Goal: Task Accomplishment & Management: Use online tool/utility

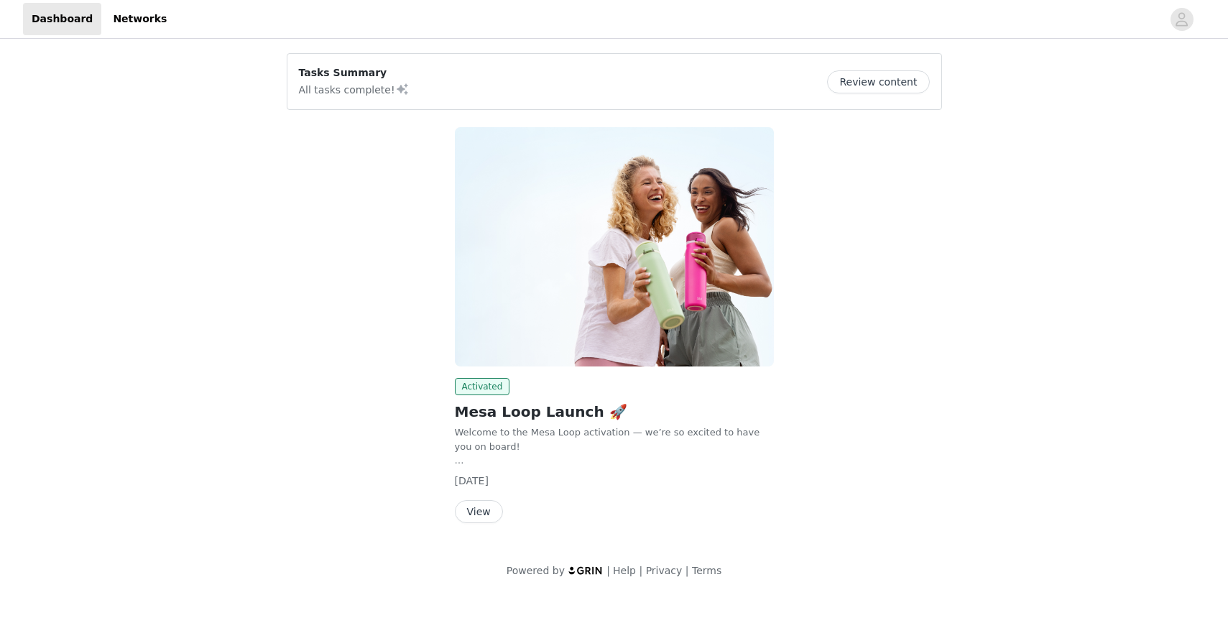
click at [490, 509] on button "View" at bounding box center [479, 511] width 48 height 23
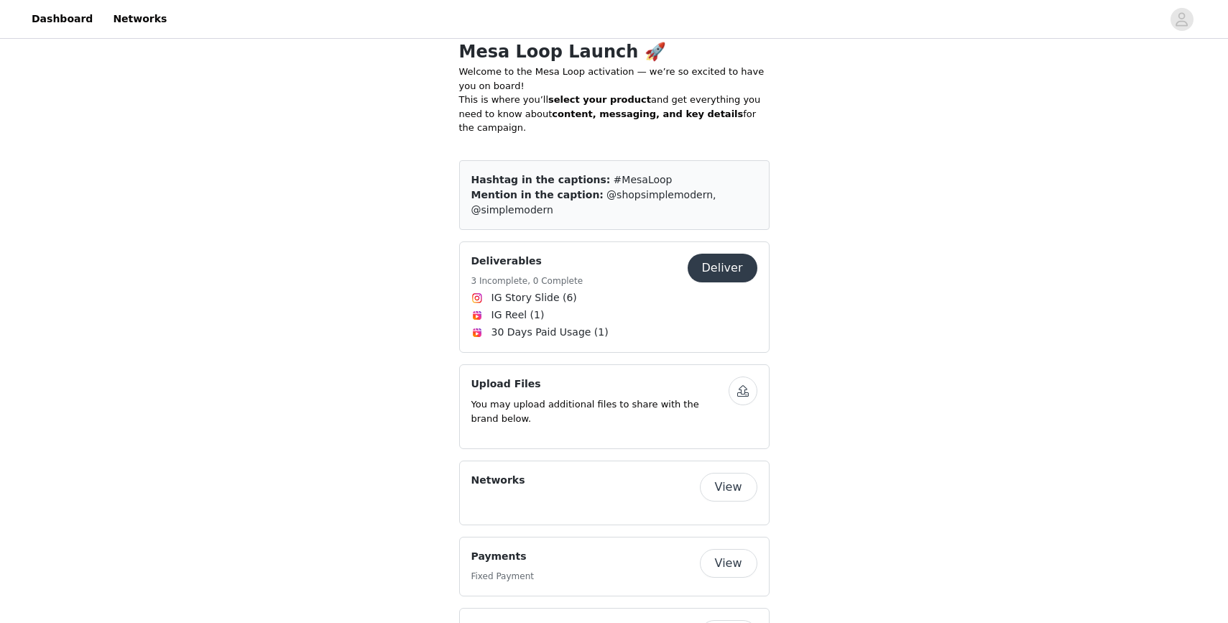
scroll to position [330, 0]
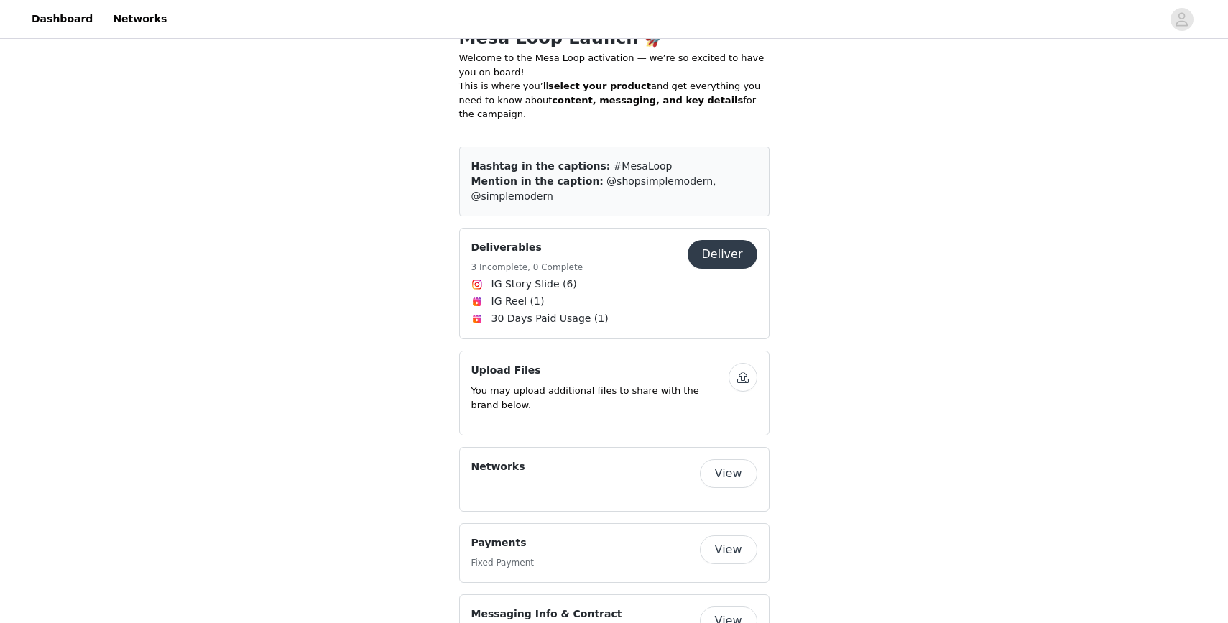
click at [713, 240] on button "Deliver" at bounding box center [723, 254] width 70 height 29
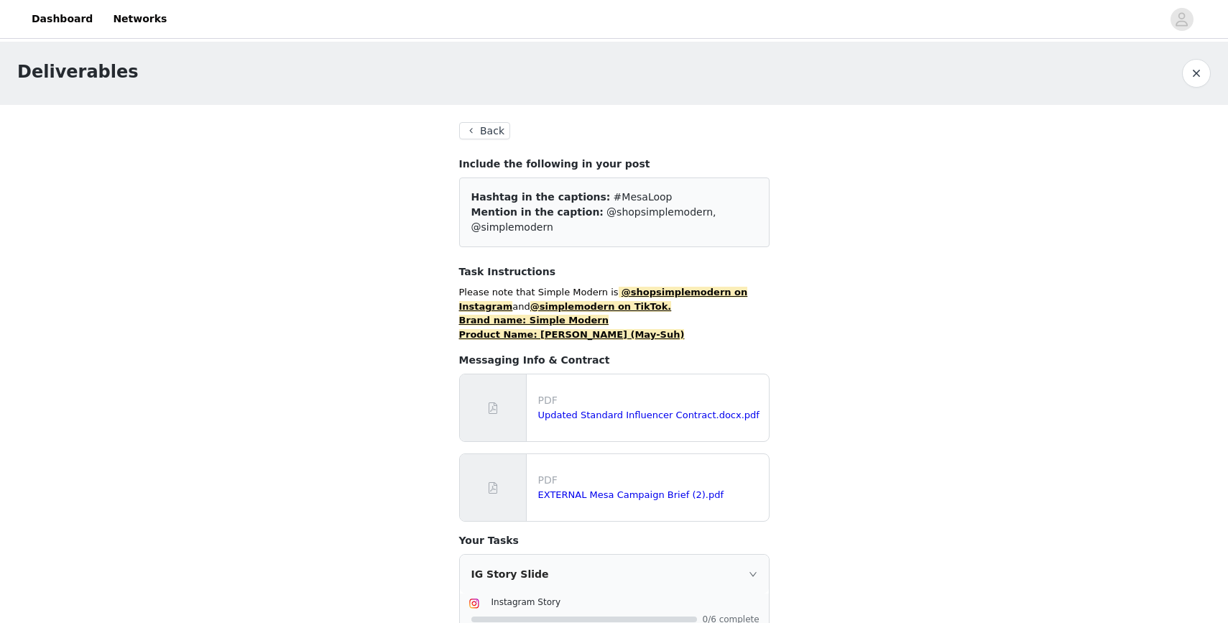
click at [494, 132] on button "Back" at bounding box center [485, 130] width 52 height 17
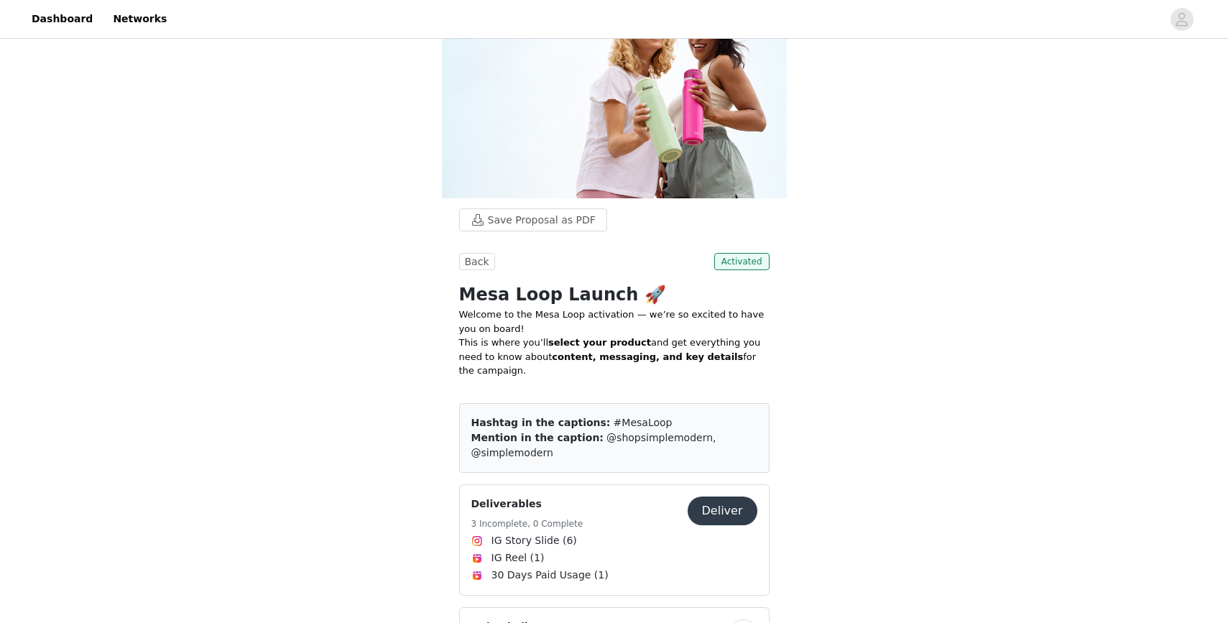
scroll to position [256, 0]
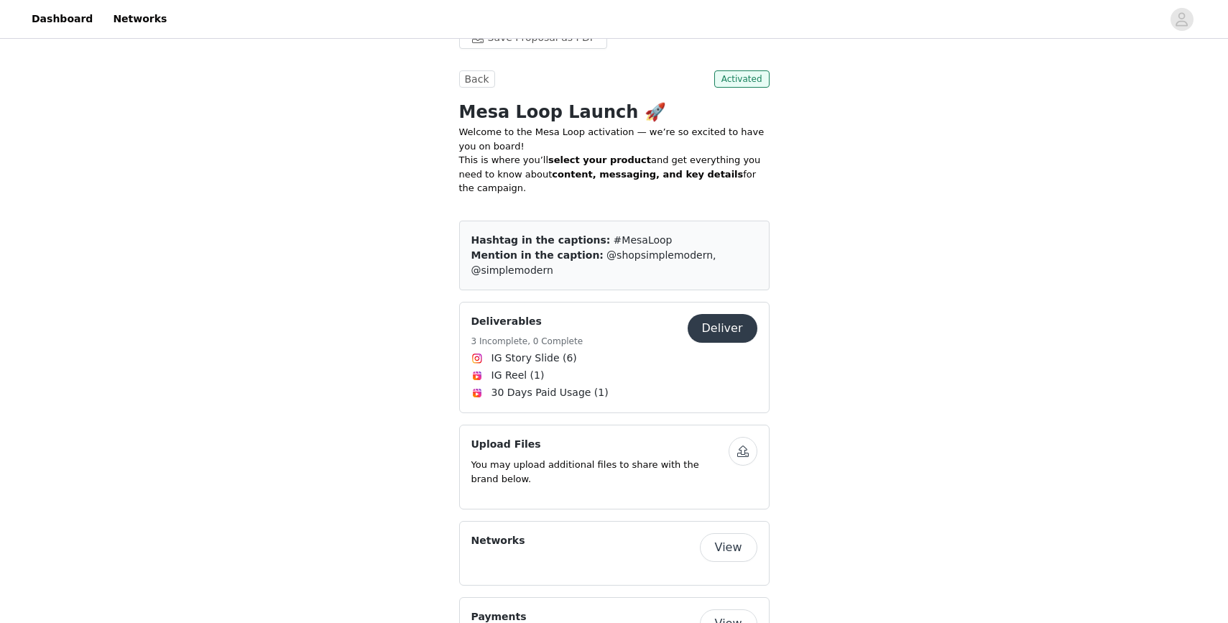
click at [721, 320] on button "Deliver" at bounding box center [723, 328] width 70 height 29
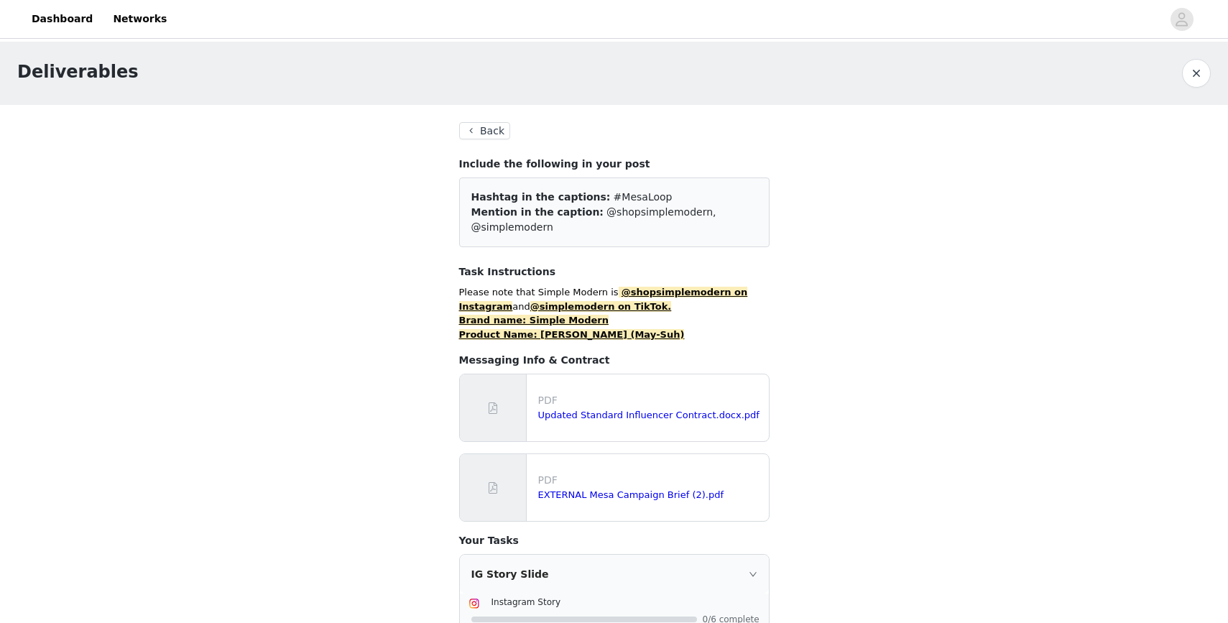
click at [478, 135] on button "Back" at bounding box center [485, 130] width 52 height 17
